Goal: Find contact information: Find contact information

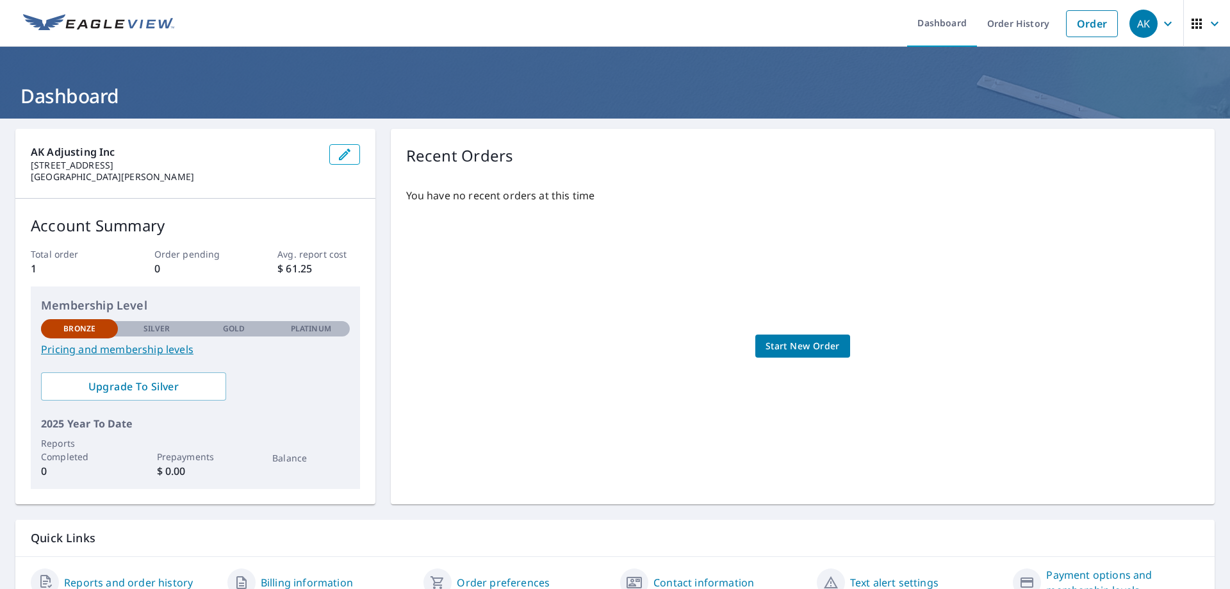
click at [1160, 29] on icon "button" at bounding box center [1167, 23] width 15 height 15
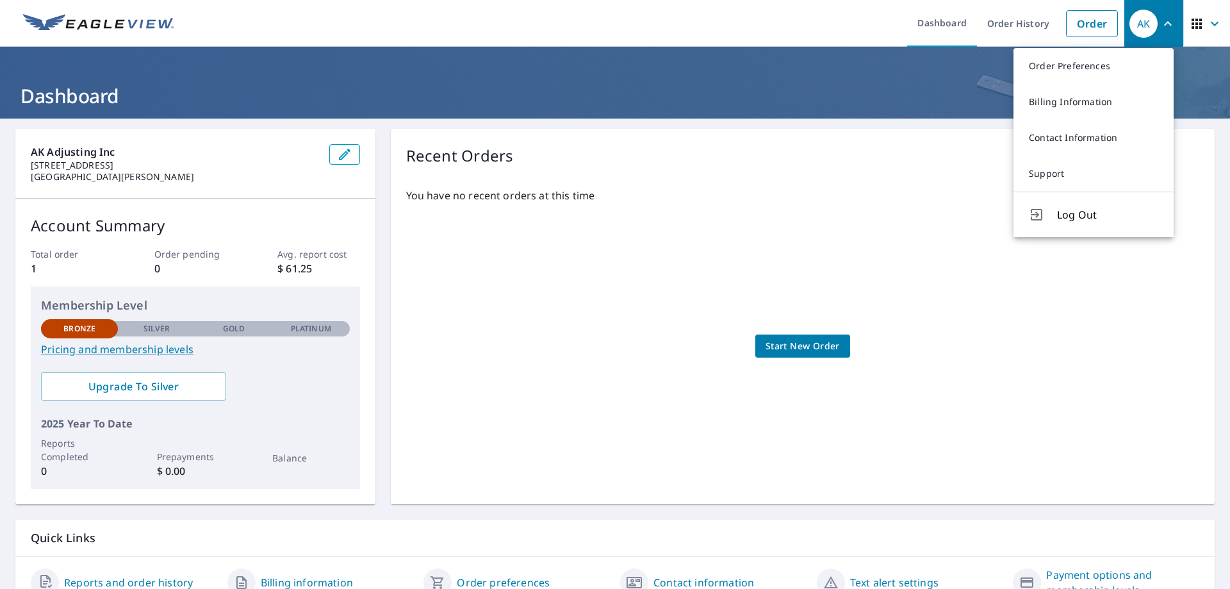
click at [857, 267] on div "You have no recent orders at this time Start New Order" at bounding box center [802, 332] width 793 height 311
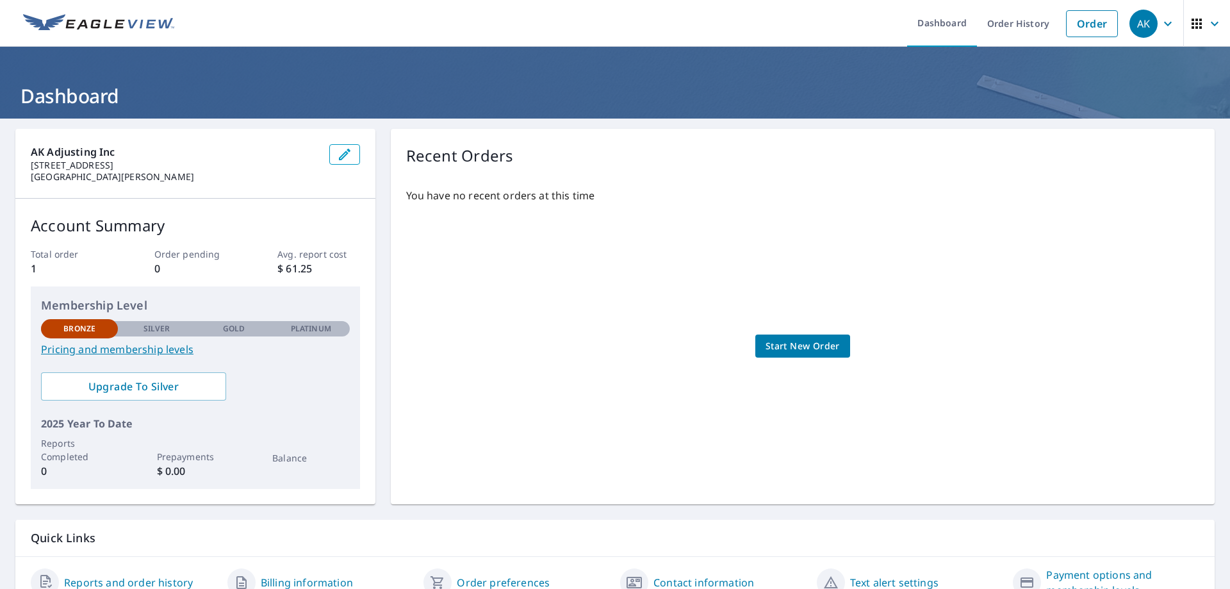
click at [1167, 26] on span "AK" at bounding box center [1154, 23] width 49 height 31
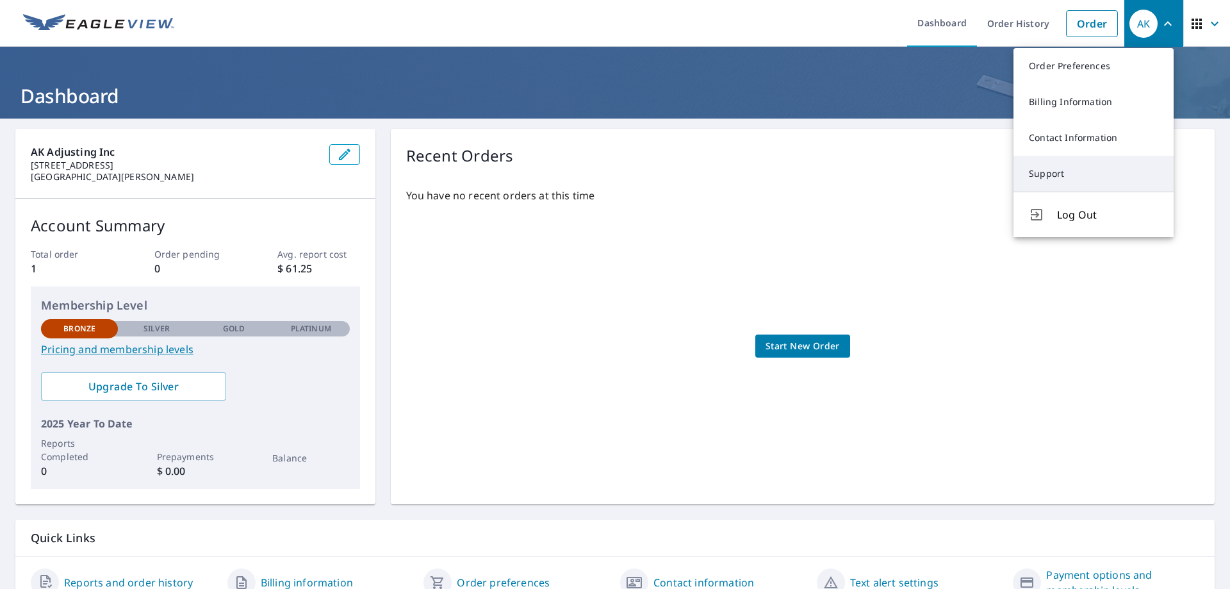
click at [1117, 173] on link "Support" at bounding box center [1094, 174] width 160 height 36
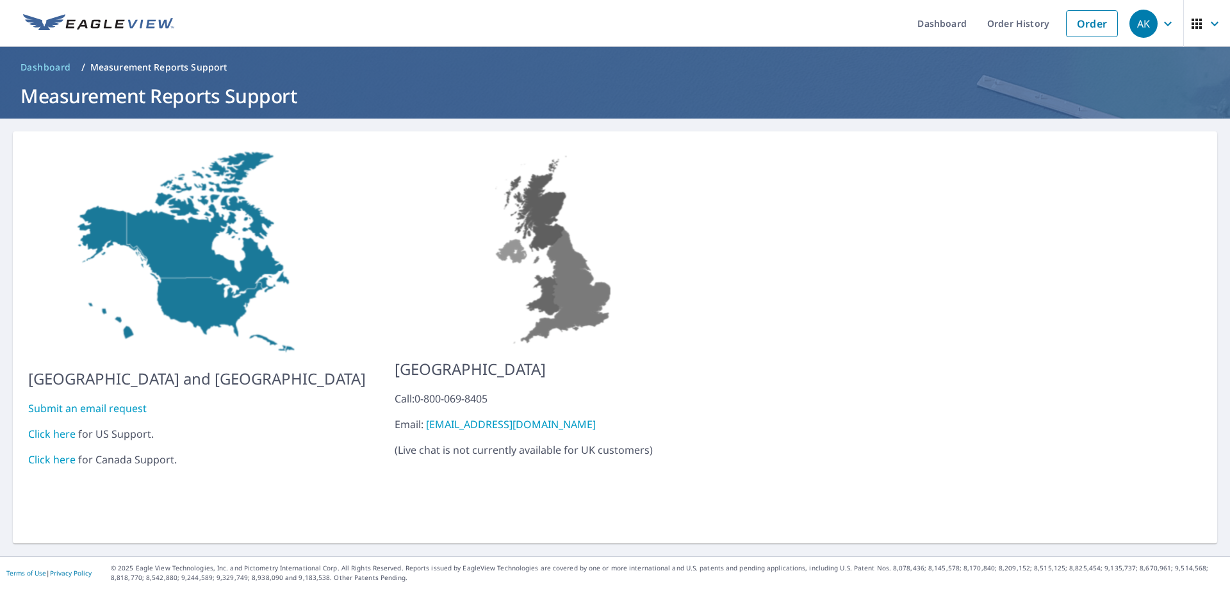
click at [124, 401] on link "Submit an email request" at bounding box center [87, 408] width 119 height 14
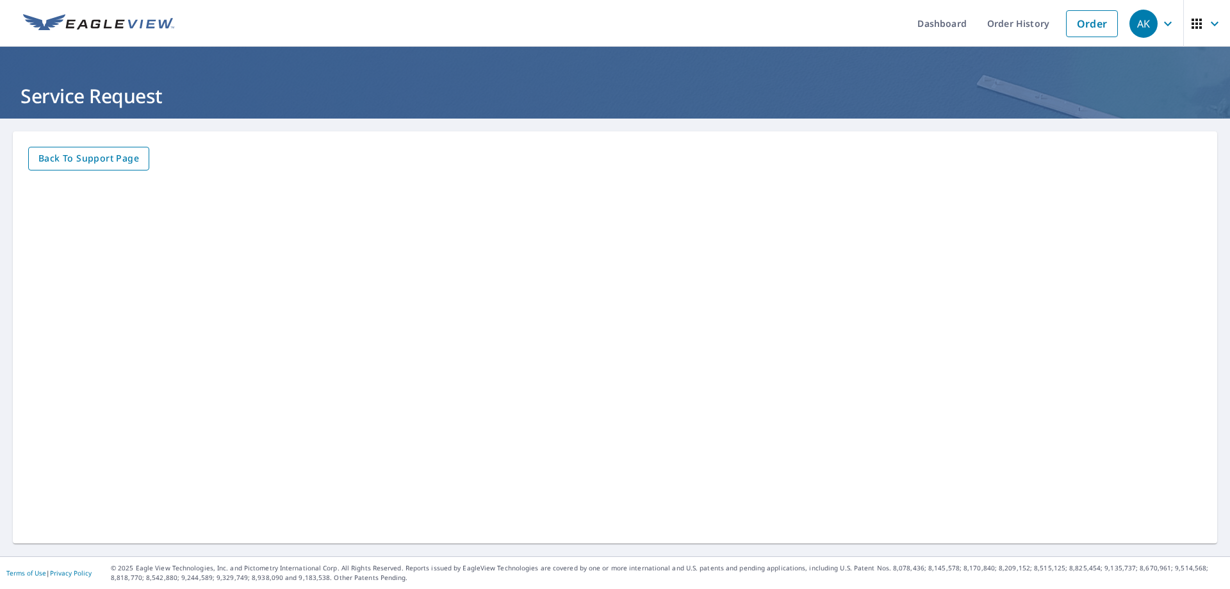
click at [92, 163] on span "Back to Support page" at bounding box center [88, 159] width 101 height 16
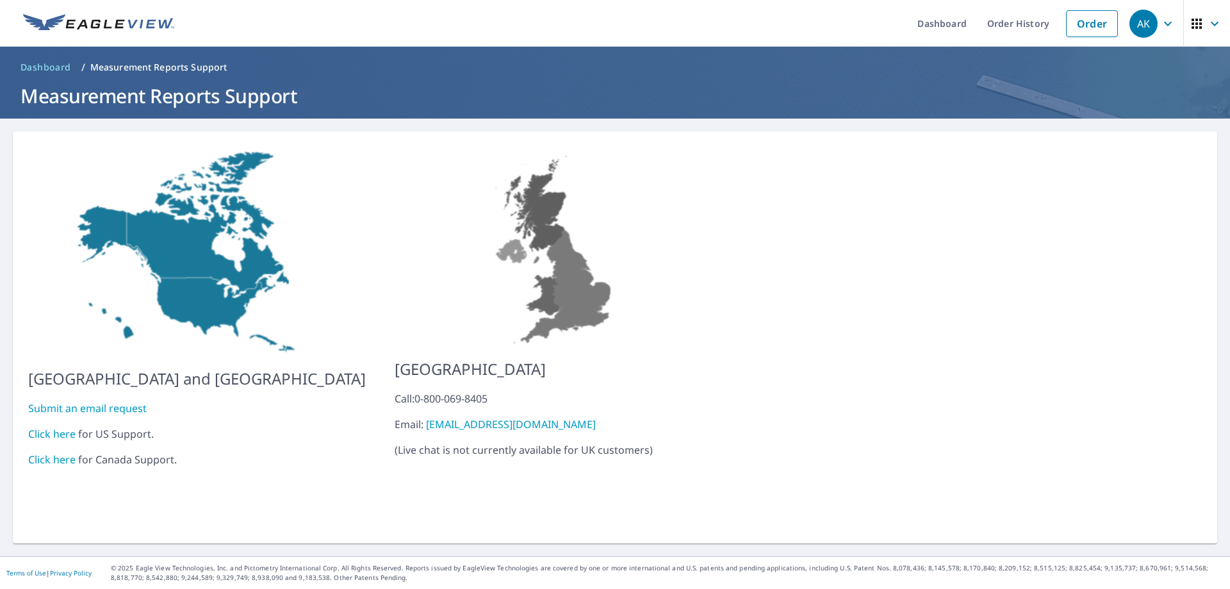
click at [122, 15] on img at bounding box center [98, 23] width 151 height 19
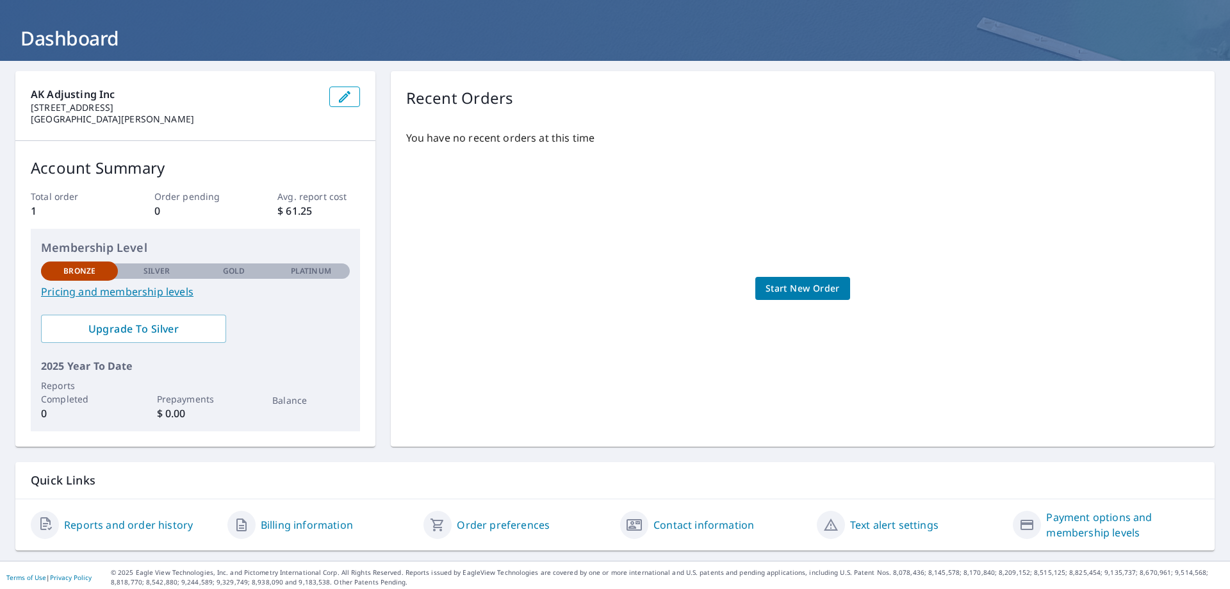
scroll to position [62, 0]
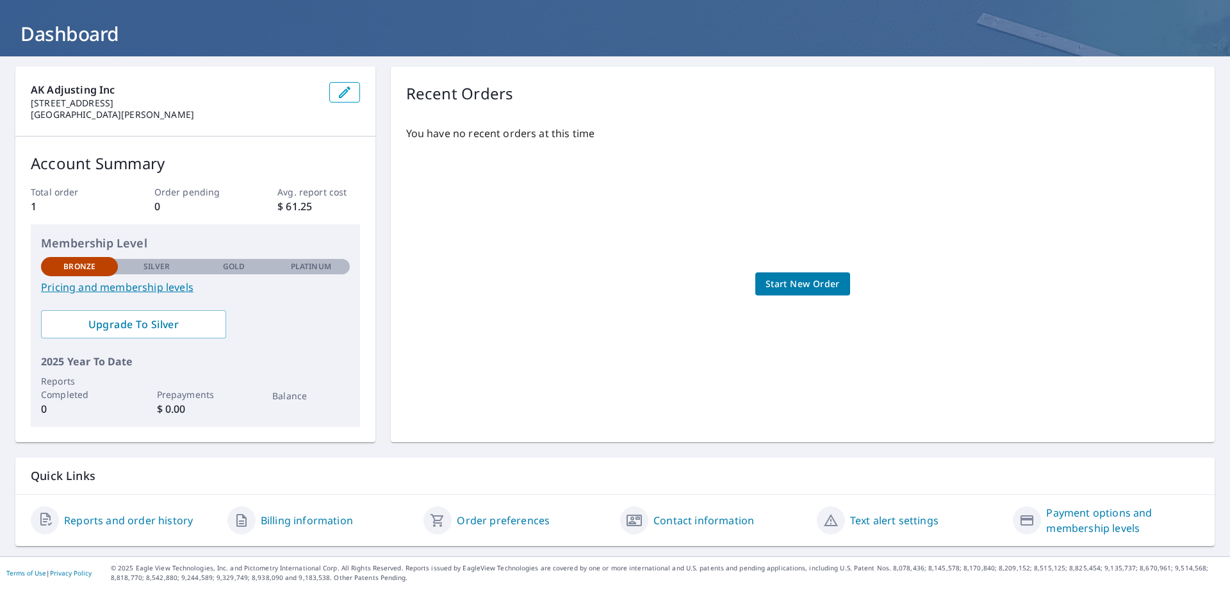
click at [684, 523] on link "Contact information" at bounding box center [704, 520] width 101 height 15
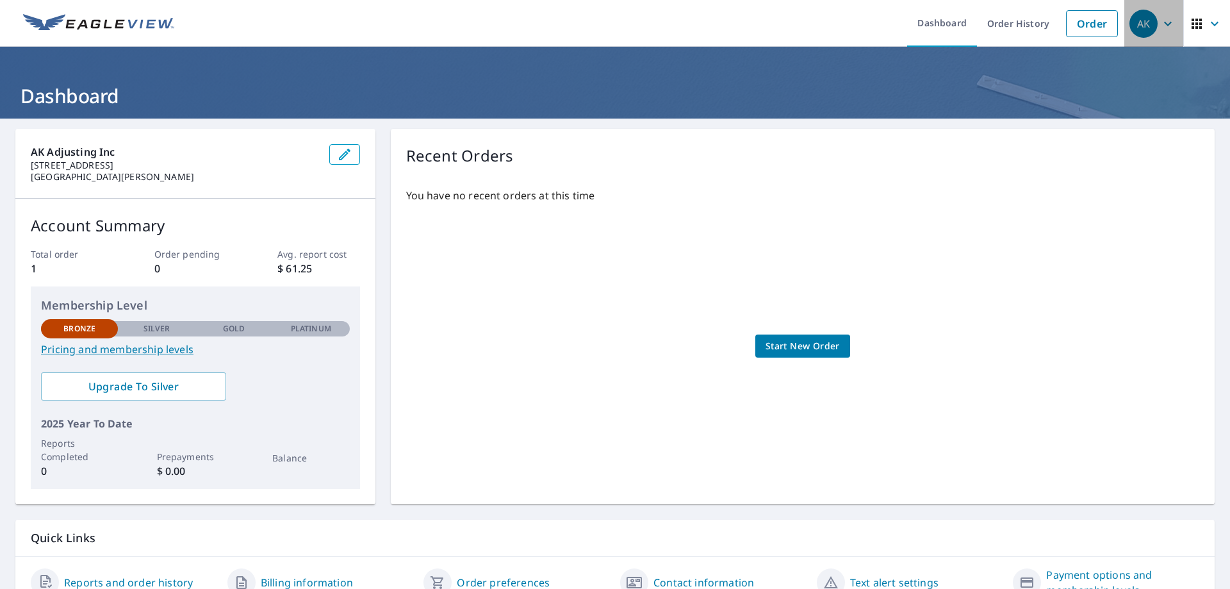
click at [1162, 28] on icon "button" at bounding box center [1167, 23] width 15 height 15
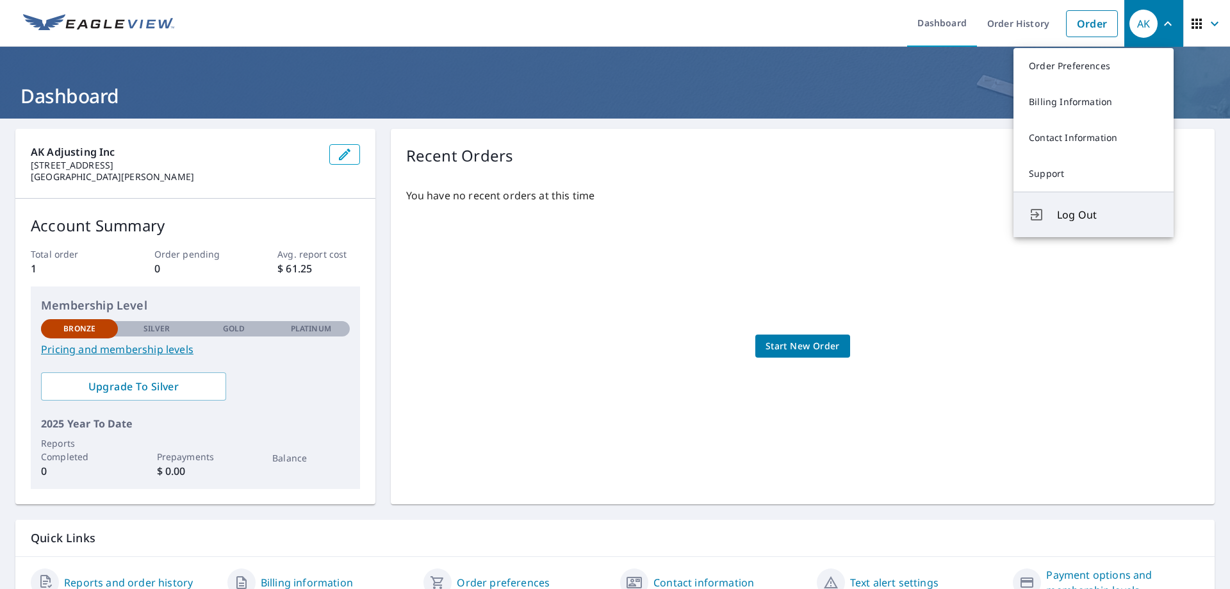
click at [1096, 217] on span "Log Out" at bounding box center [1107, 214] width 101 height 15
